Goal: Information Seeking & Learning: Learn about a topic

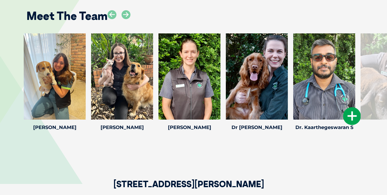
scroll to position [789, 0]
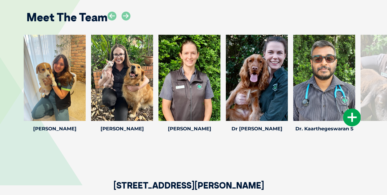
click at [349, 113] on icon at bounding box center [352, 117] width 18 height 18
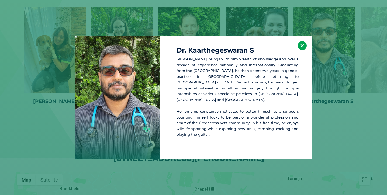
scroll to position [818, 0]
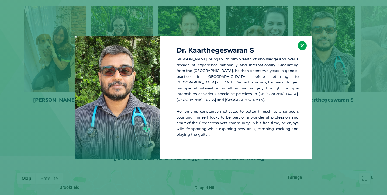
click at [301, 48] on button "×" at bounding box center [301, 45] width 9 height 9
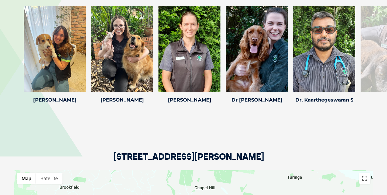
click at [377, 31] on div at bounding box center [391, 49] width 62 height 86
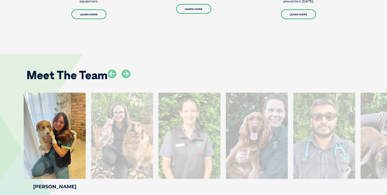
scroll to position [745, 0]
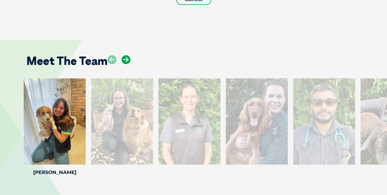
click at [126, 55] on icon at bounding box center [125, 59] width 9 height 9
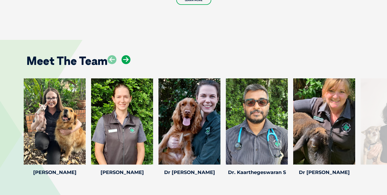
click at [126, 55] on icon at bounding box center [125, 59] width 9 height 9
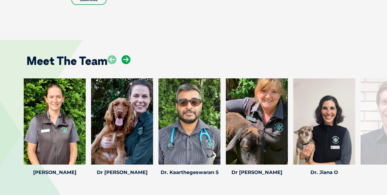
click at [126, 55] on icon at bounding box center [125, 59] width 9 height 9
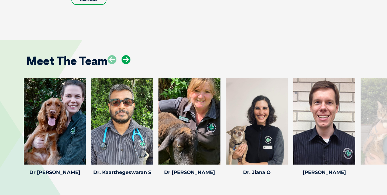
click at [126, 55] on icon at bounding box center [125, 59] width 9 height 9
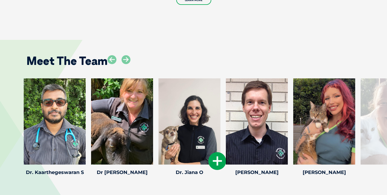
click at [216, 155] on icon at bounding box center [217, 161] width 18 height 18
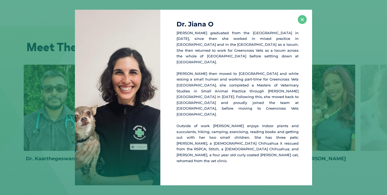
scroll to position [760, 0]
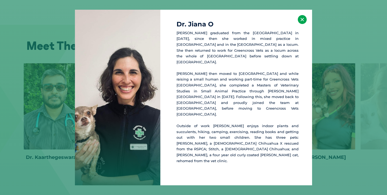
click at [299, 24] on button "×" at bounding box center [301, 19] width 9 height 9
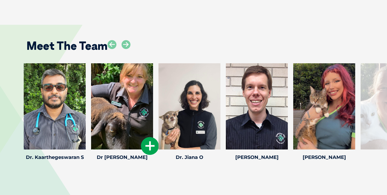
click at [149, 139] on icon at bounding box center [150, 146] width 18 height 18
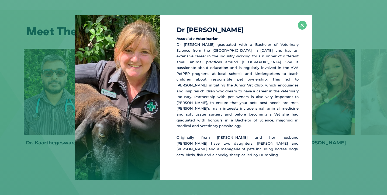
scroll to position [775, 0]
click at [303, 30] on button "×" at bounding box center [301, 25] width 9 height 9
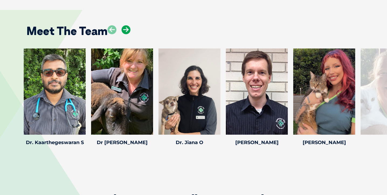
click at [127, 25] on icon at bounding box center [125, 29] width 9 height 9
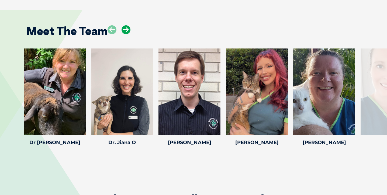
click at [127, 25] on icon at bounding box center [125, 29] width 9 height 9
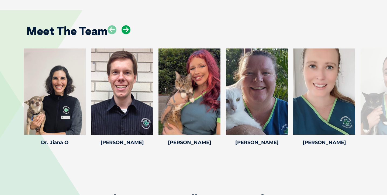
click at [127, 25] on icon at bounding box center [125, 29] width 9 height 9
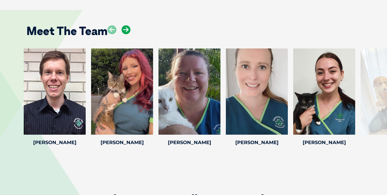
click at [127, 25] on icon at bounding box center [125, 29] width 9 height 9
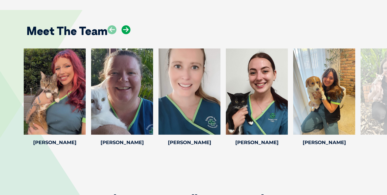
click at [127, 25] on icon at bounding box center [125, 29] width 9 height 9
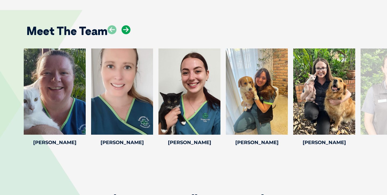
click at [127, 25] on icon at bounding box center [125, 29] width 9 height 9
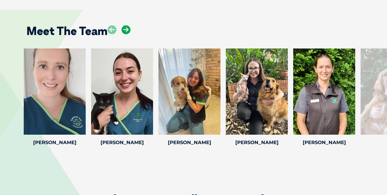
click at [127, 25] on icon at bounding box center [125, 29] width 9 height 9
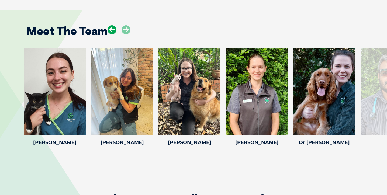
click at [110, 25] on icon at bounding box center [111, 29] width 9 height 9
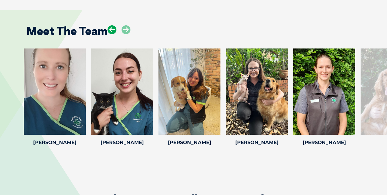
click at [110, 25] on icon at bounding box center [111, 29] width 9 height 9
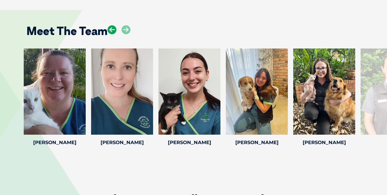
click at [110, 25] on icon at bounding box center [111, 29] width 9 height 9
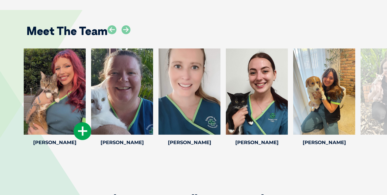
click at [76, 61] on div at bounding box center [55, 91] width 62 height 86
click at [83, 126] on icon at bounding box center [82, 131] width 18 height 18
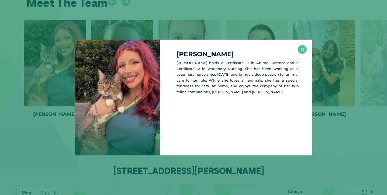
scroll to position [805, 0]
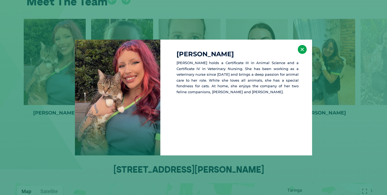
click at [302, 51] on button "×" at bounding box center [301, 49] width 9 height 9
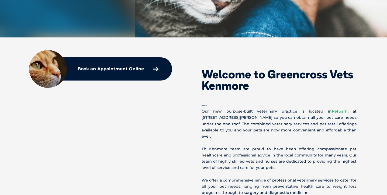
scroll to position [0, 0]
